Goal: Transaction & Acquisition: Subscribe to service/newsletter

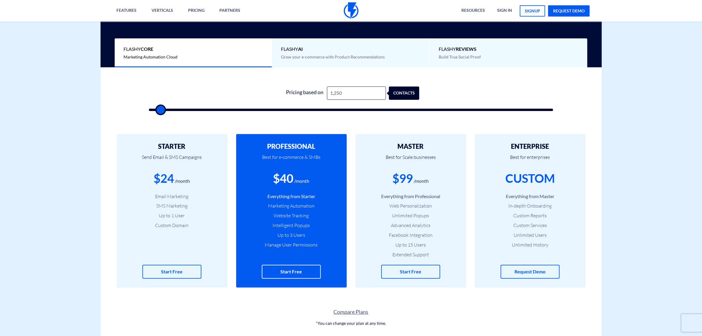
type input "2"
type input "500"
type input "20"
type input "500"
type input "200"
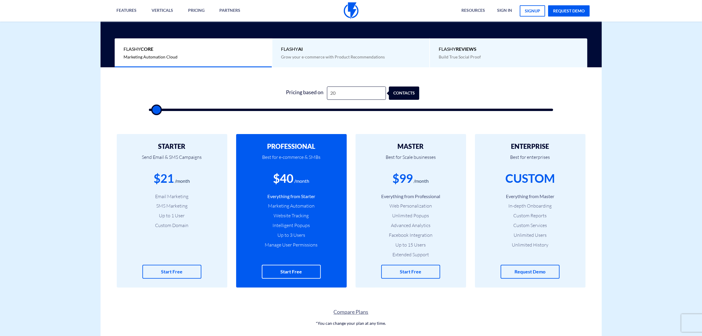
type input "500"
type input "2,000"
type input "2000"
click at [341, 94] on input "2,000" at bounding box center [356, 92] width 59 height 13
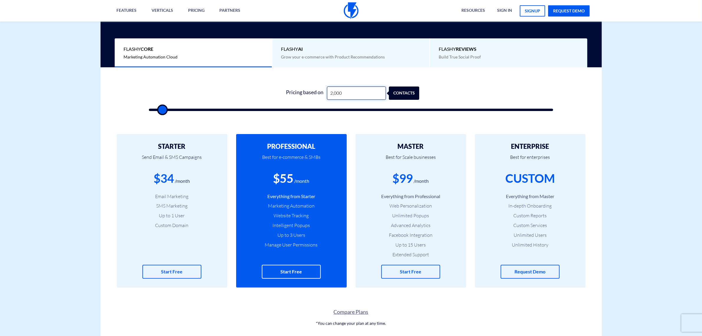
click at [341, 94] on input "2,000" at bounding box center [356, 92] width 59 height 13
type input "3"
type input "500"
type input "30"
type input "500"
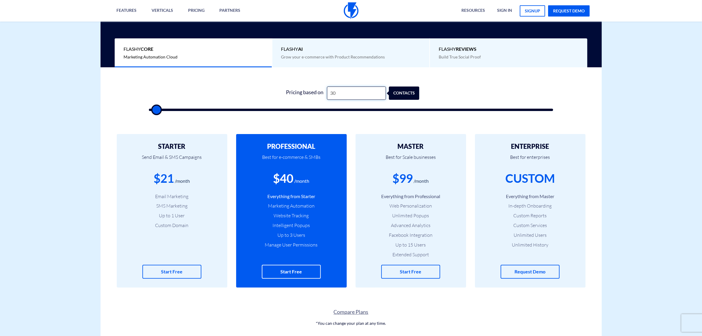
type input "300"
type input "500"
type input "3,000"
type input "3000"
type input "3,000"
